Goal: Task Accomplishment & Management: Manage account settings

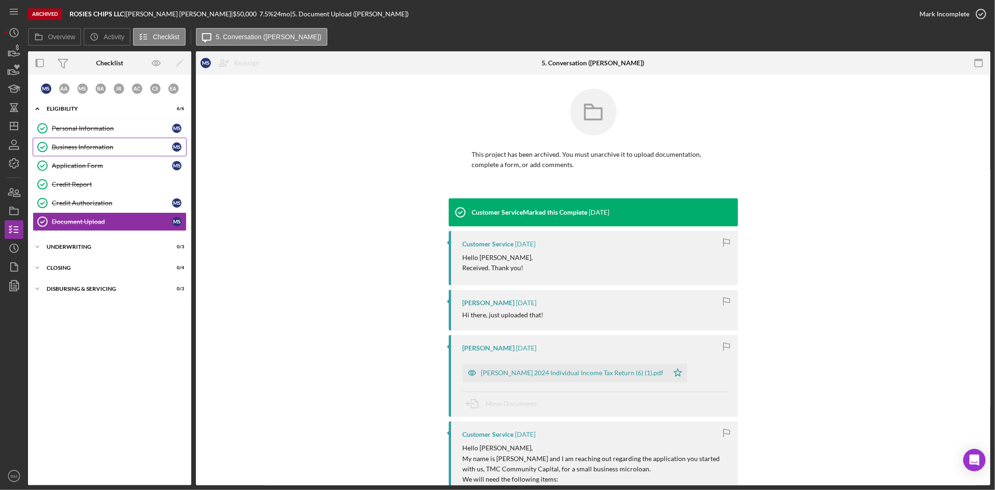
click at [103, 143] on div "Business Information" at bounding box center [112, 146] width 120 height 7
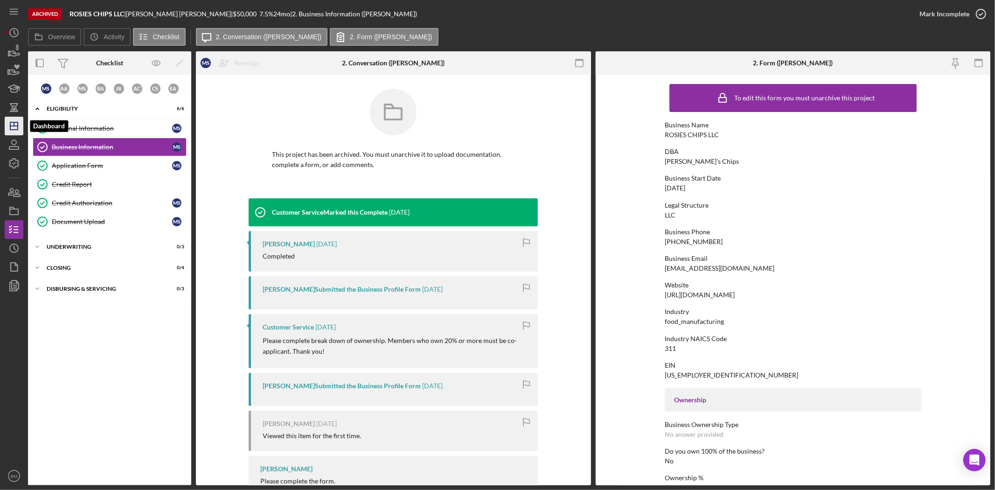
click at [8, 128] on icon "Icon/Dashboard" at bounding box center [13, 125] width 23 height 23
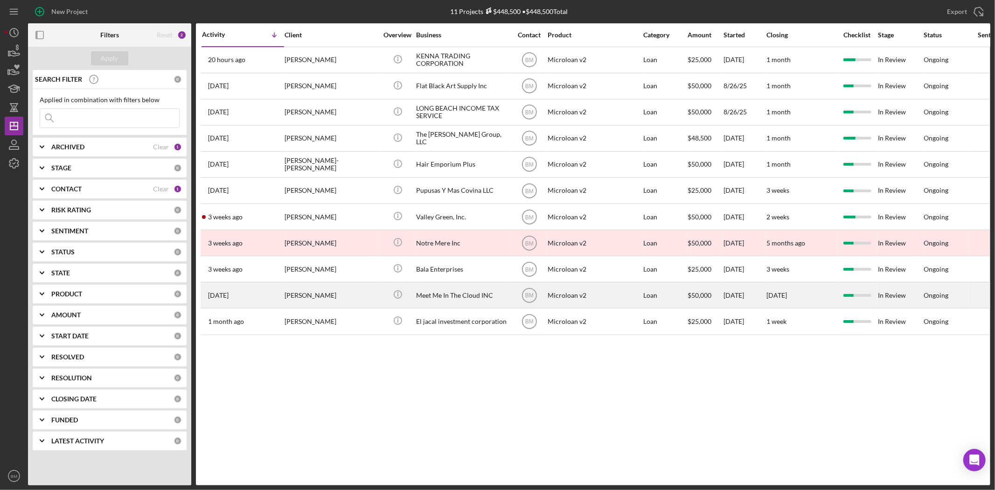
click at [457, 294] on div "Meet Me In The Cloud INC" at bounding box center [462, 295] width 93 height 25
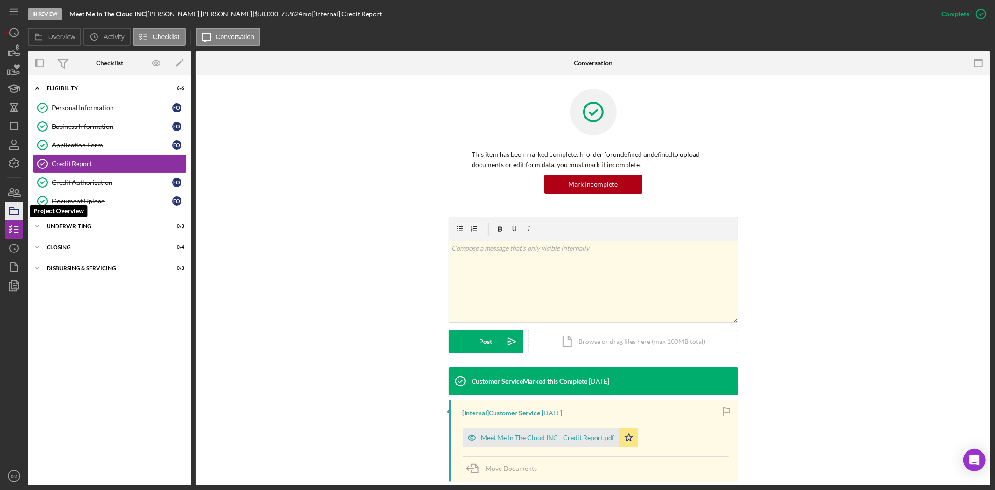
click at [7, 214] on icon "button" at bounding box center [13, 210] width 23 height 23
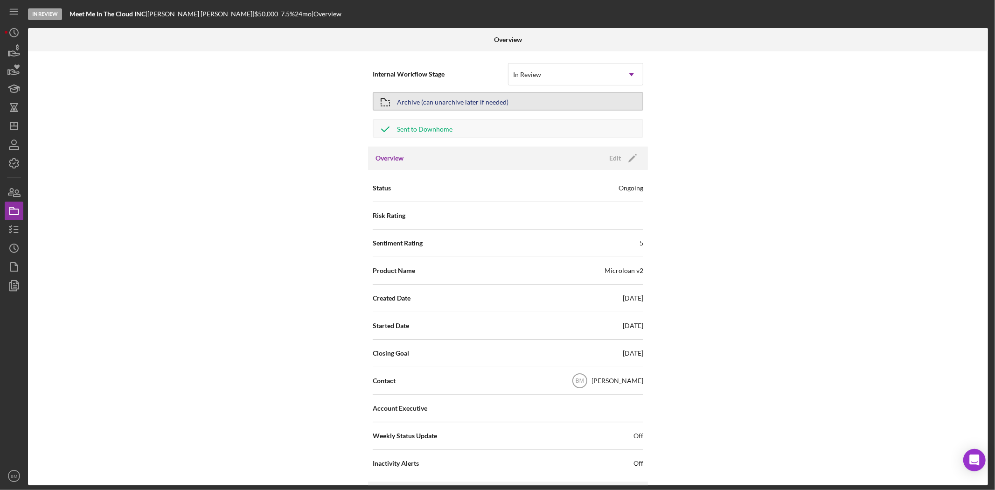
click at [452, 94] on div "Archive (can unarchive later if needed)" at bounding box center [452, 101] width 111 height 17
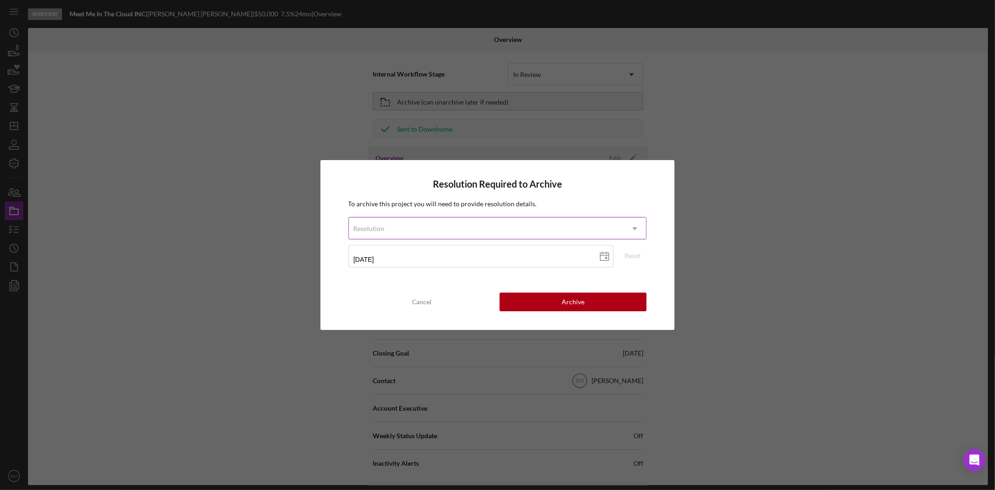
click at [427, 229] on div "Resolution" at bounding box center [486, 228] width 275 height 21
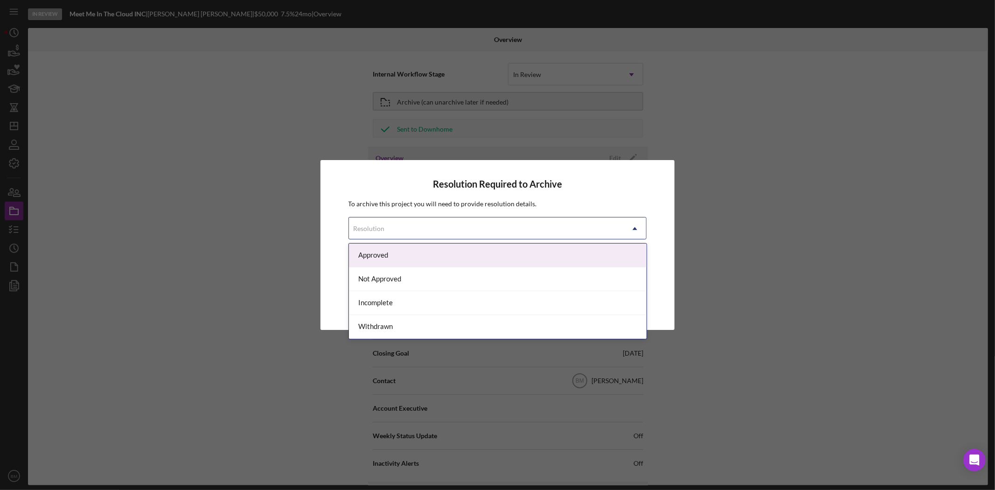
click at [397, 253] on div "Approved" at bounding box center [498, 255] width 298 height 24
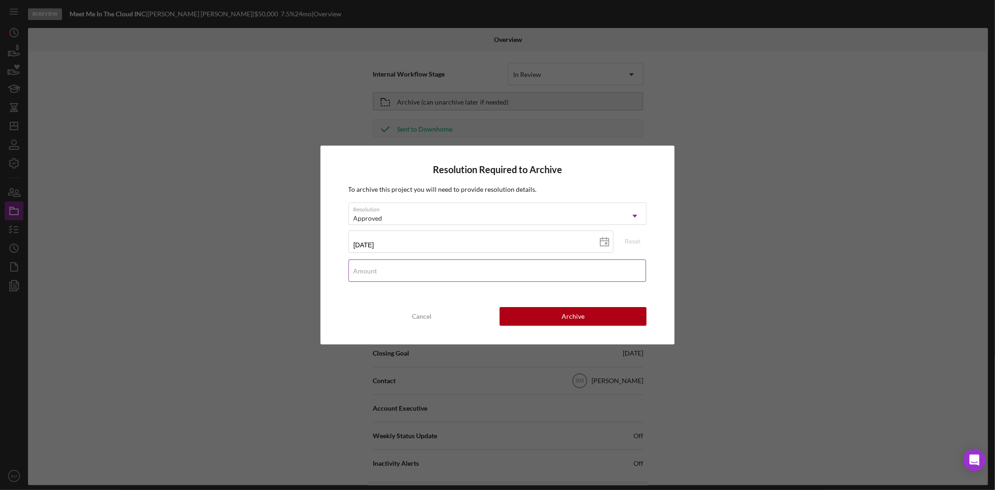
click at [422, 267] on div "Amount" at bounding box center [497, 270] width 298 height 23
type input "$49,000"
click at [564, 313] on div "Archive" at bounding box center [573, 316] width 23 height 19
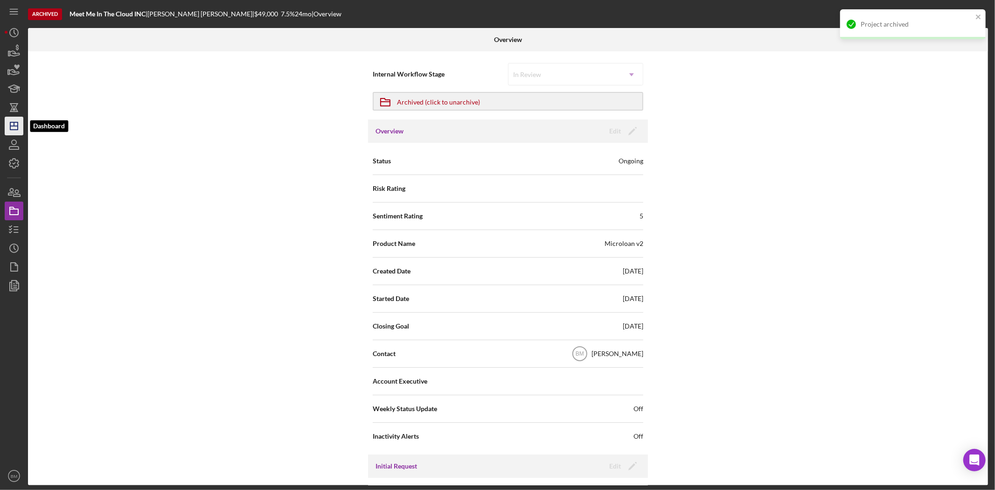
click at [10, 134] on icon "Icon/Dashboard" at bounding box center [13, 125] width 23 height 23
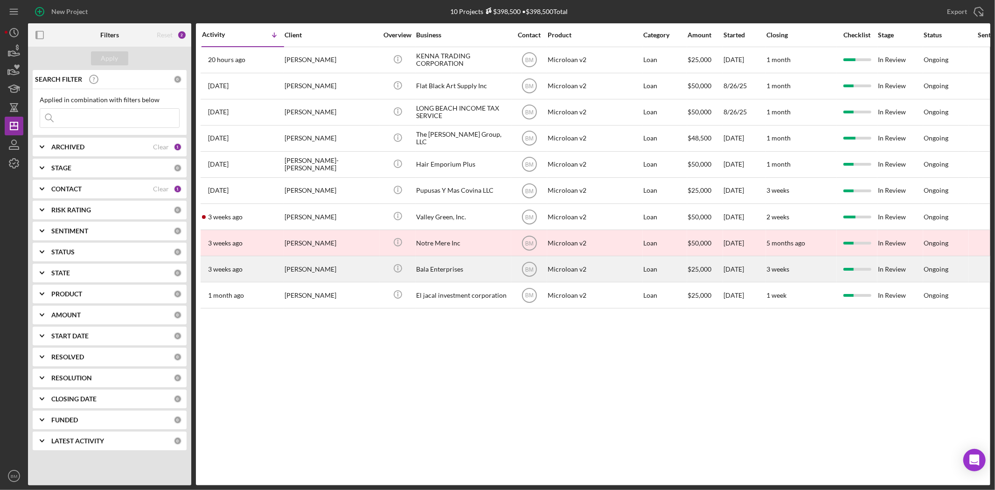
click at [436, 275] on div "Bala Enterprises" at bounding box center [462, 269] width 93 height 25
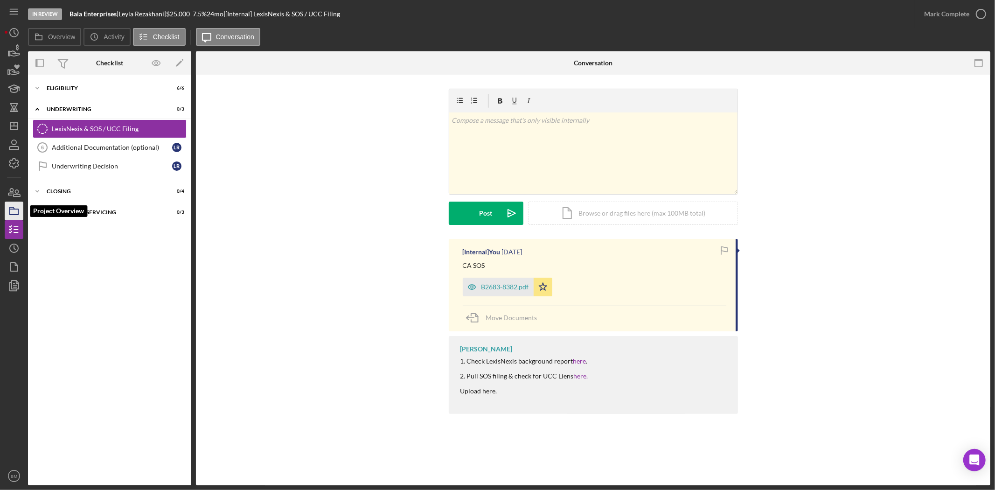
click at [11, 212] on icon "button" at bounding box center [13, 210] width 23 height 23
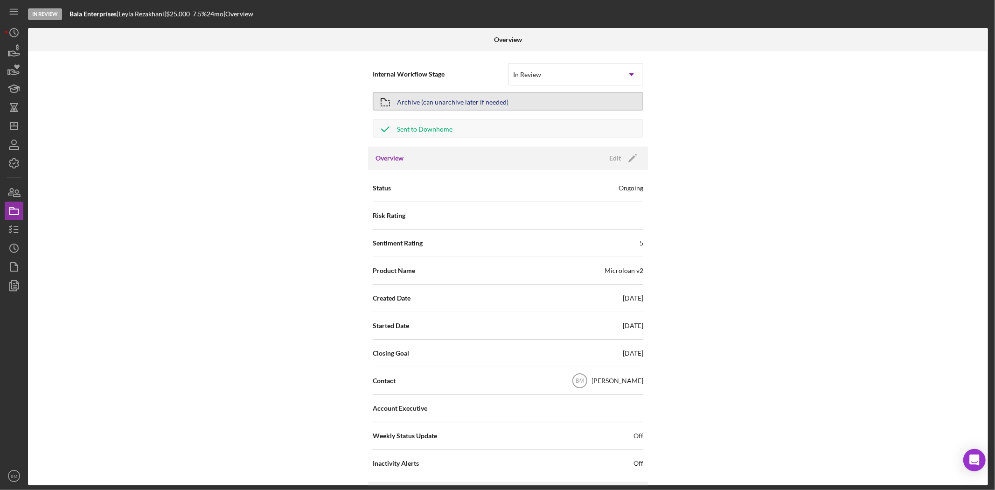
click at [435, 99] on div "Archive (can unarchive later if needed)" at bounding box center [452, 101] width 111 height 17
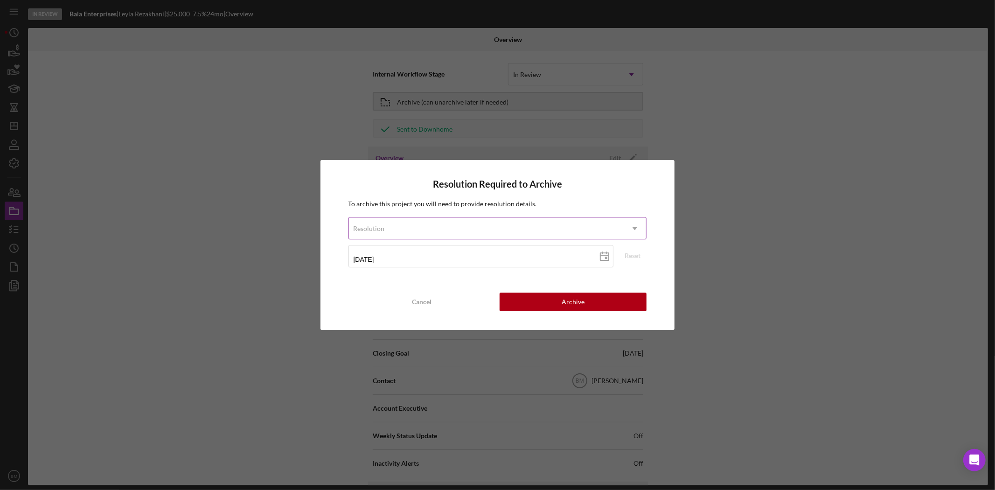
click at [471, 226] on div "Resolution" at bounding box center [486, 228] width 275 height 21
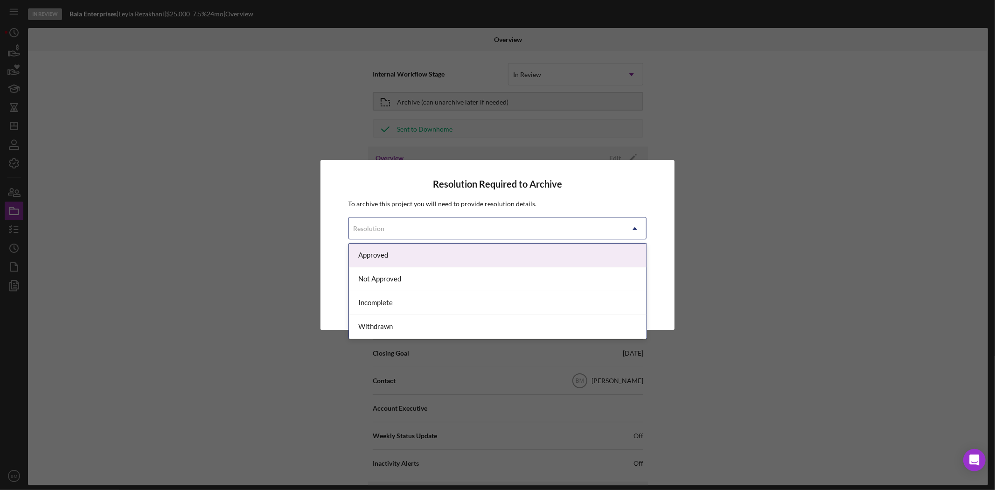
click at [409, 252] on div "Approved" at bounding box center [498, 255] width 298 height 24
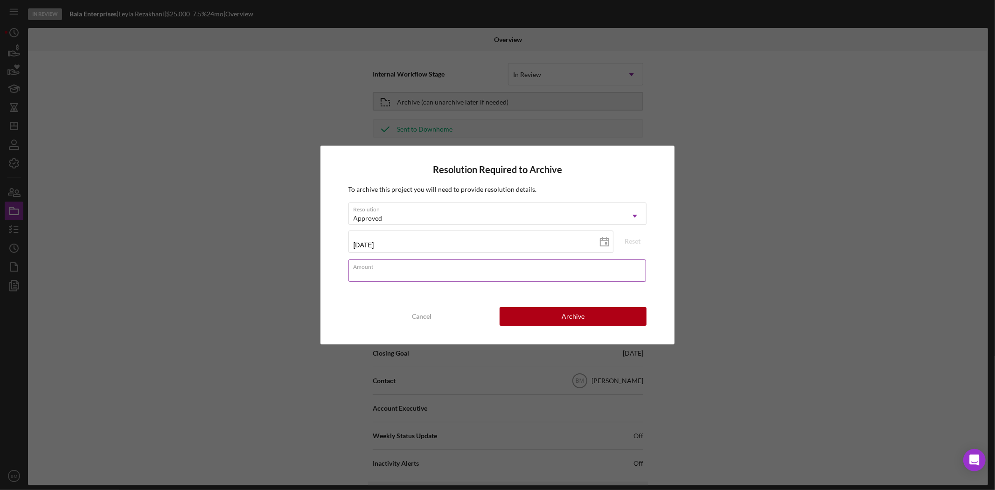
click at [403, 264] on div "Amount" at bounding box center [497, 270] width 298 height 23
type input "$25,000"
click at [595, 307] on button "Archive" at bounding box center [573, 316] width 147 height 19
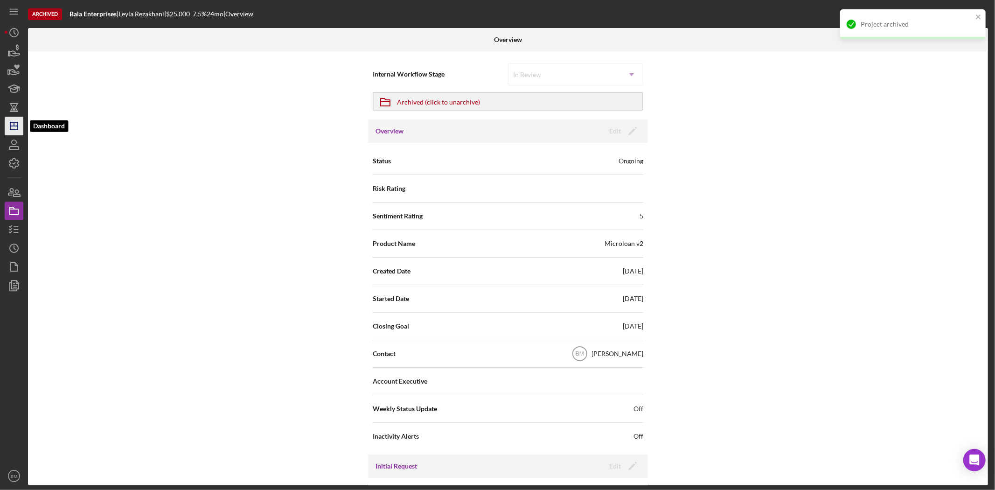
click at [7, 123] on icon "Icon/Dashboard" at bounding box center [13, 125] width 23 height 23
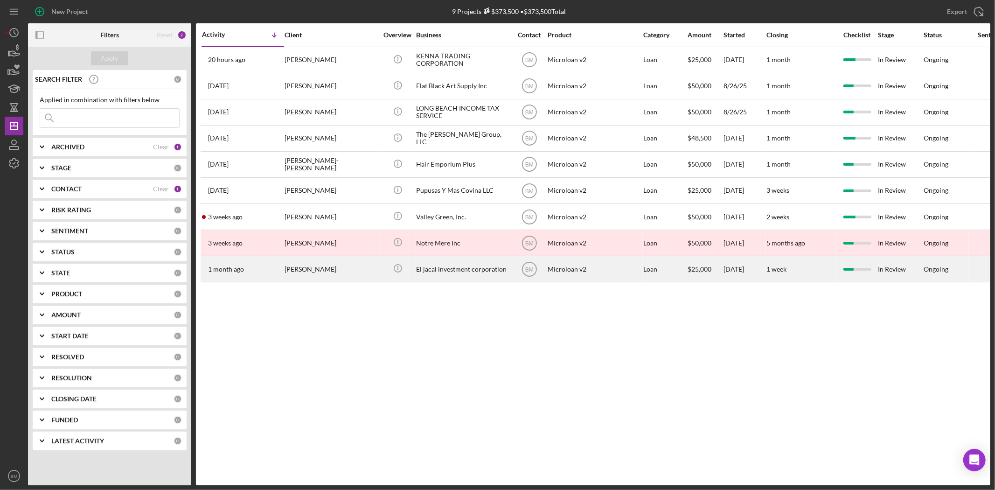
click at [312, 270] on div "[PERSON_NAME]" at bounding box center [331, 269] width 93 height 25
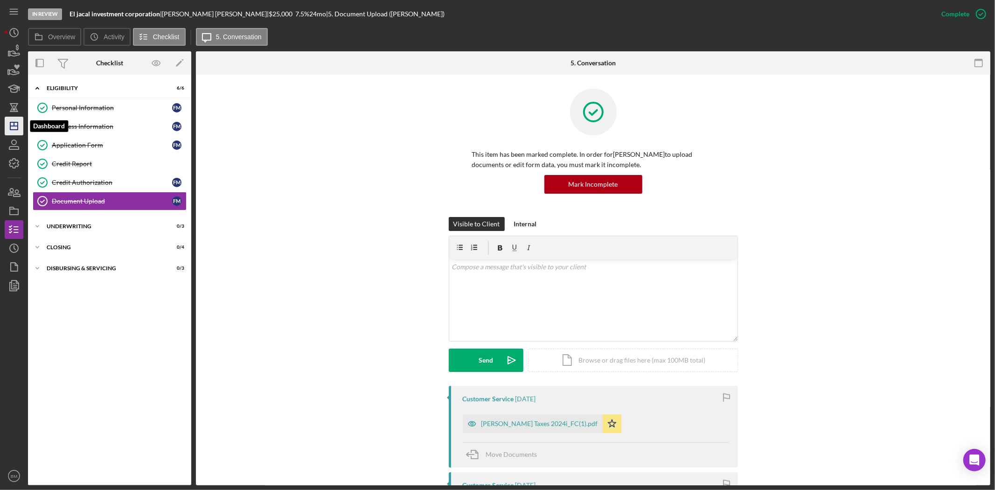
click at [10, 125] on polygon "button" at bounding box center [13, 125] width 7 height 7
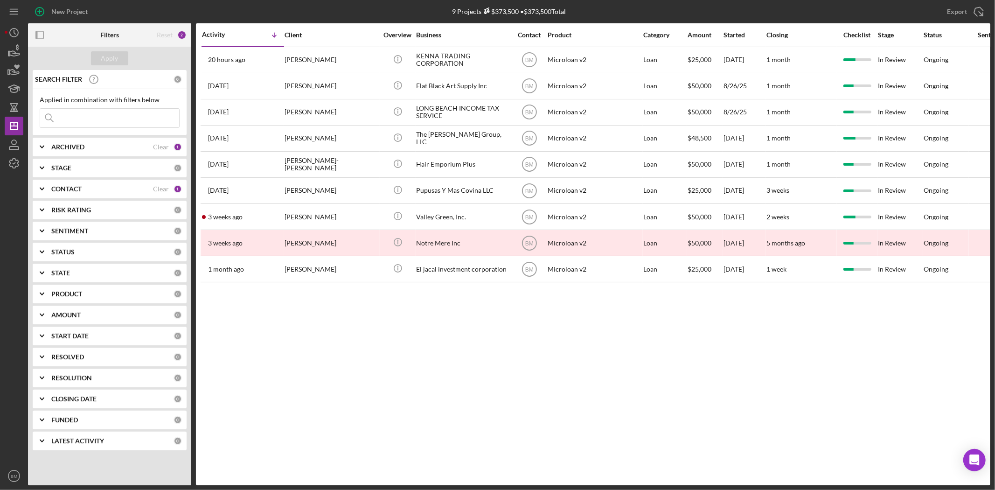
click at [47, 192] on icon "Icon/Expander" at bounding box center [41, 188] width 23 height 23
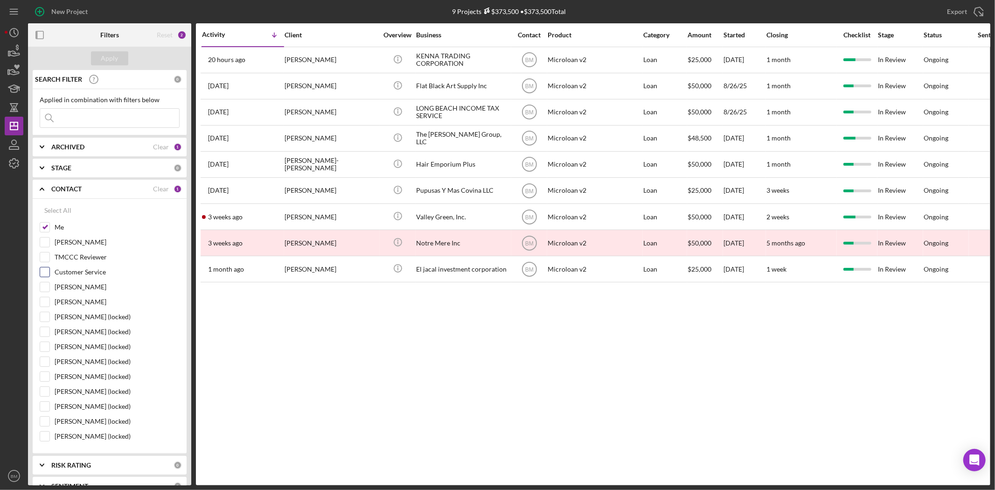
click at [54, 269] on div "Customer Service" at bounding box center [110, 274] width 140 height 15
click at [48, 272] on input "Customer Service" at bounding box center [44, 271] width 9 height 9
checkbox input "true"
click at [111, 53] on div "Apply" at bounding box center [109, 58] width 17 height 14
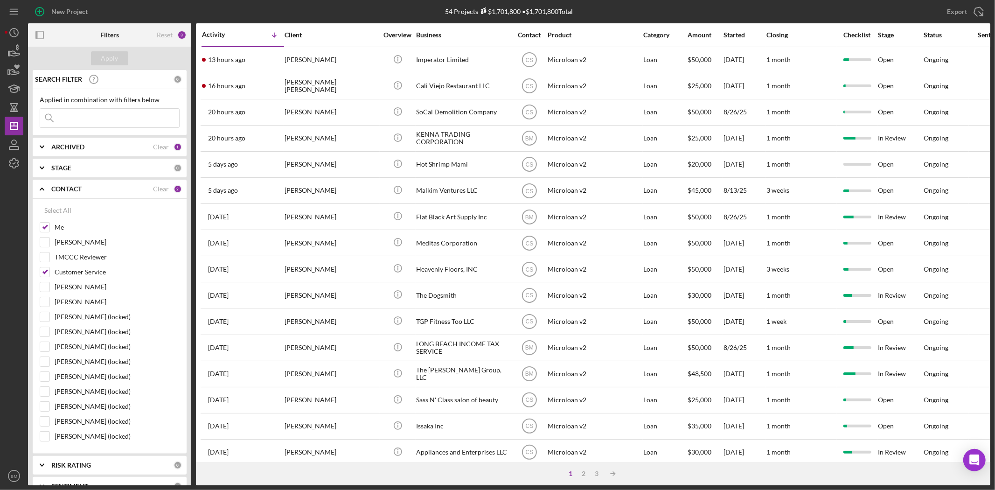
click at [124, 118] on input at bounding box center [109, 118] width 139 height 19
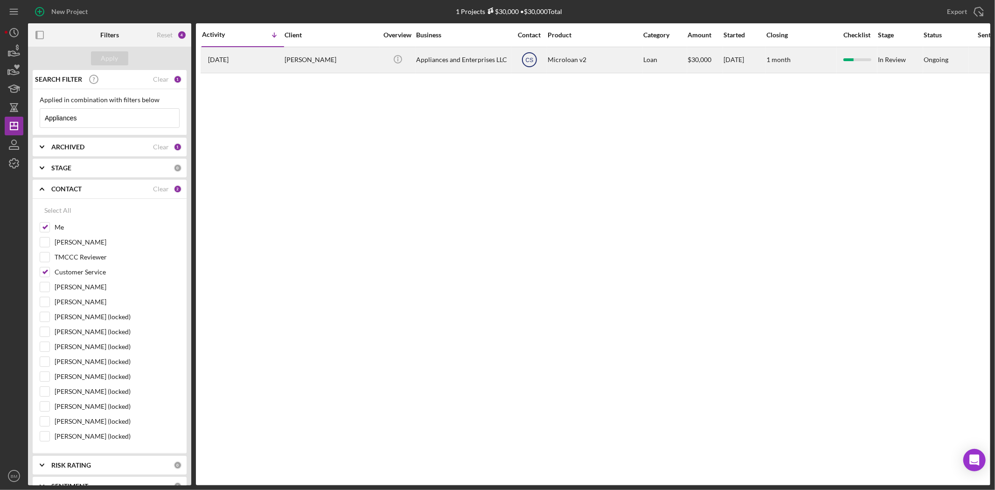
type input "Appliances"
click at [536, 58] on circle at bounding box center [529, 60] width 14 height 14
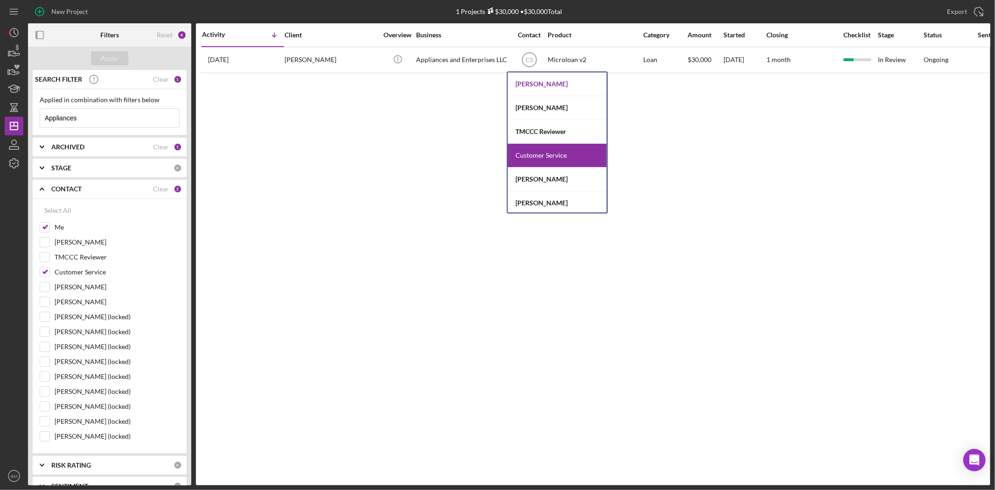
click at [539, 83] on div "[PERSON_NAME]" at bounding box center [557, 84] width 99 height 24
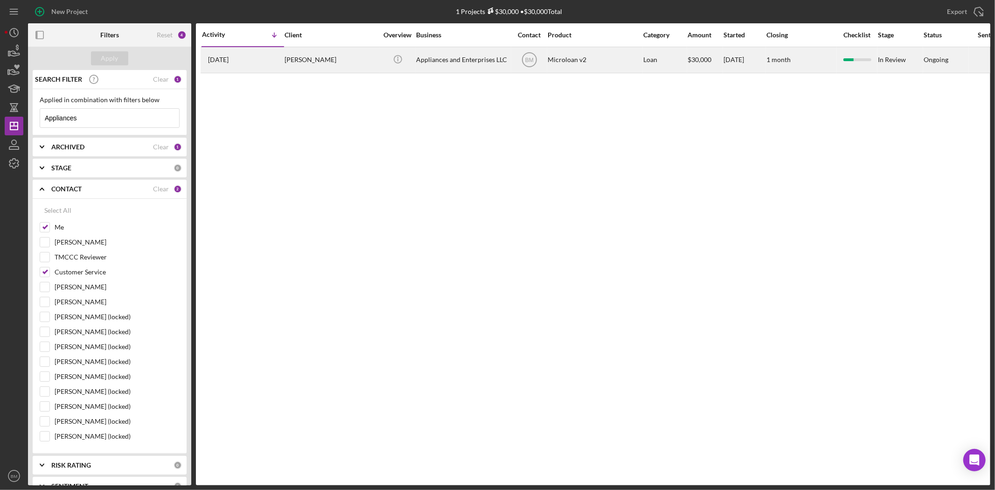
click at [328, 60] on div "[PERSON_NAME]" at bounding box center [331, 60] width 93 height 25
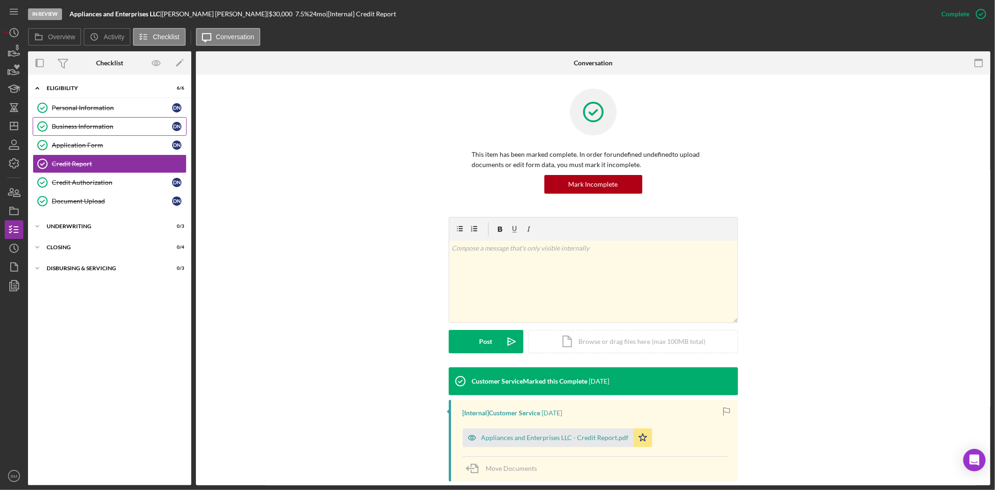
click at [94, 124] on div "Business Information" at bounding box center [112, 126] width 120 height 7
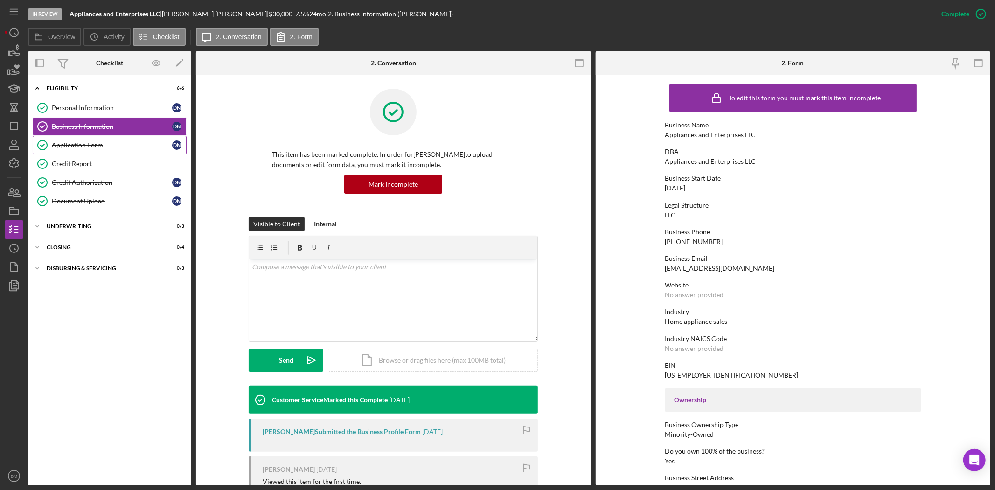
click at [97, 147] on div "Application Form" at bounding box center [112, 144] width 120 height 7
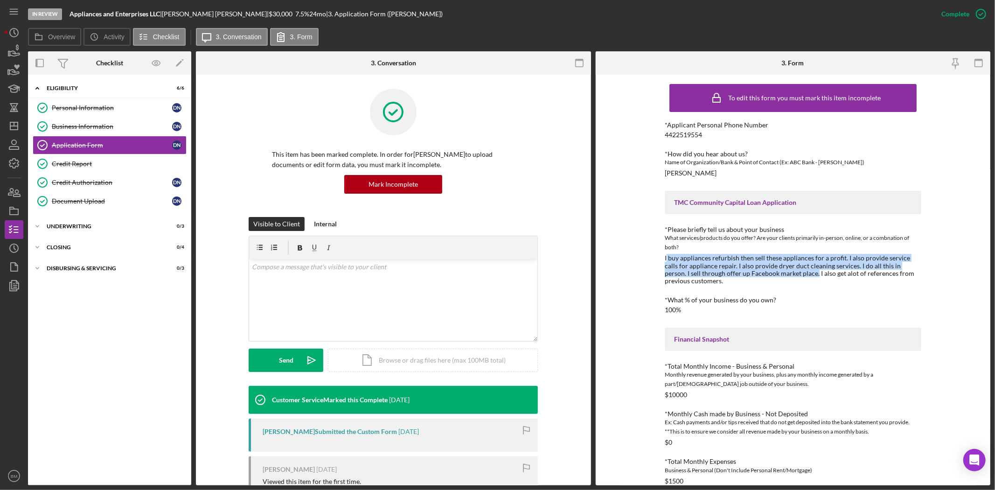
drag, startPoint x: 665, startPoint y: 257, endPoint x: 779, endPoint y: 271, distance: 115.2
click at [779, 271] on div "I buy appliances refurbish then sell these appliances for a profit. I also prov…" at bounding box center [793, 269] width 257 height 30
copy div "buy appliances refurbish then sell these appliances for a profit. I also provid…"
click at [798, 326] on div "*Applicant Personal Phone Number [PHONE_NUMBER] *How did you hear about us? Nam…" at bounding box center [793, 431] width 257 height 620
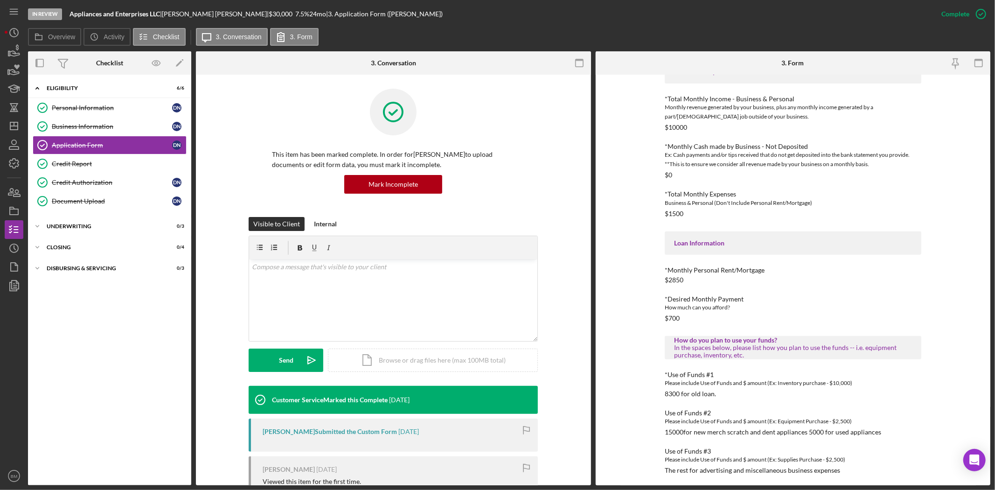
scroll to position [270, 0]
